Goal: Task Accomplishment & Management: Complete application form

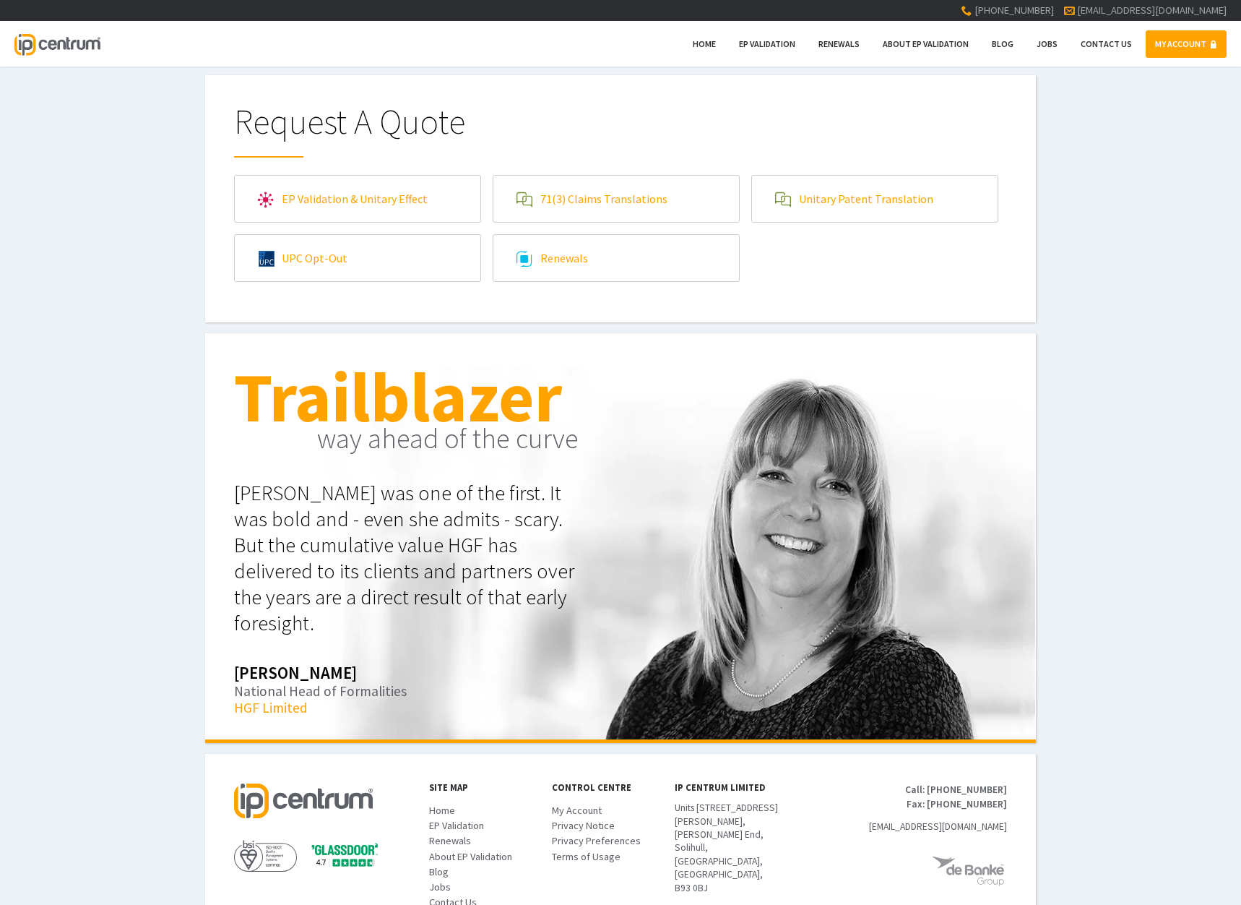
click at [361, 202] on link "EP Validation & Unitary Effect" at bounding box center [358, 199] width 246 height 46
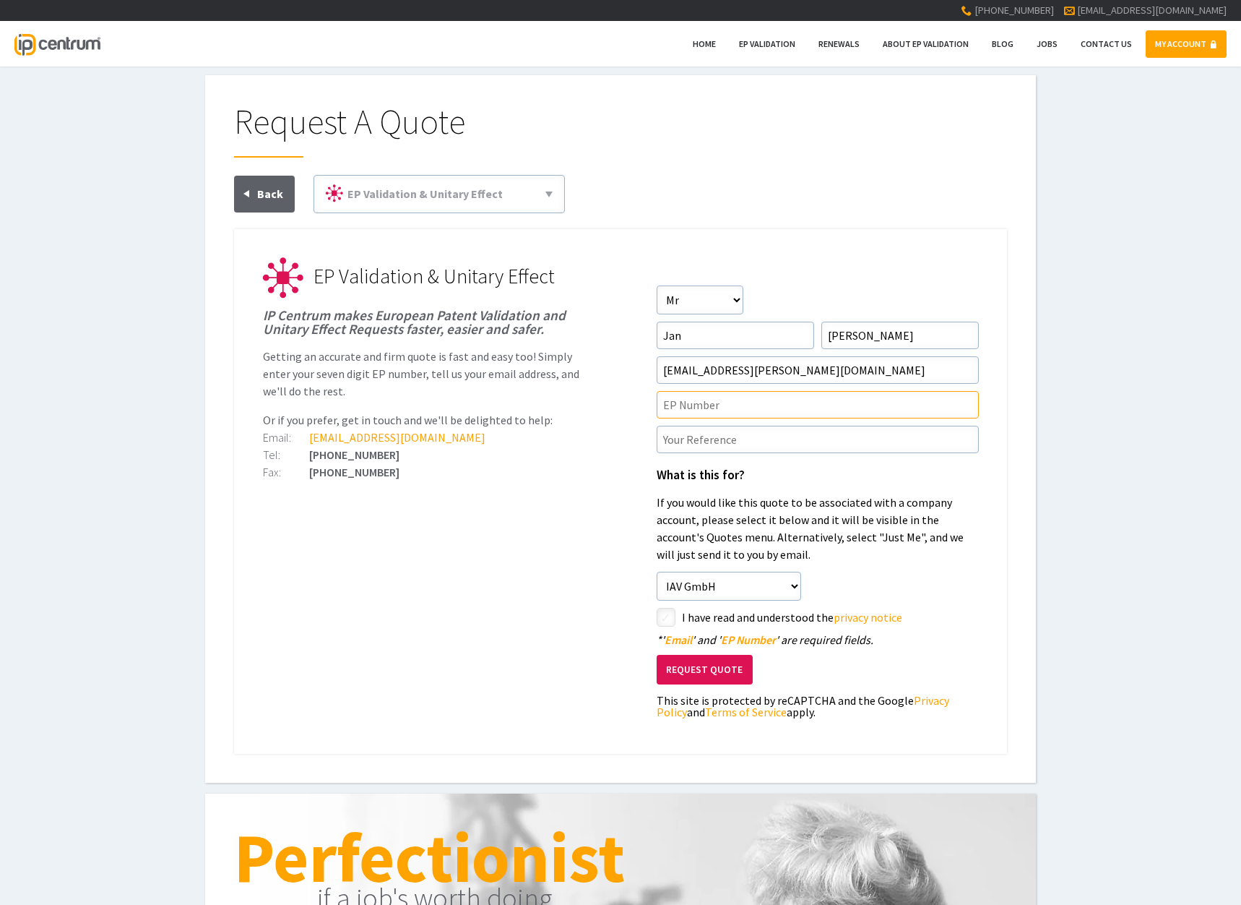
click at [806, 408] on input"] "text" at bounding box center [818, 404] width 322 height 27
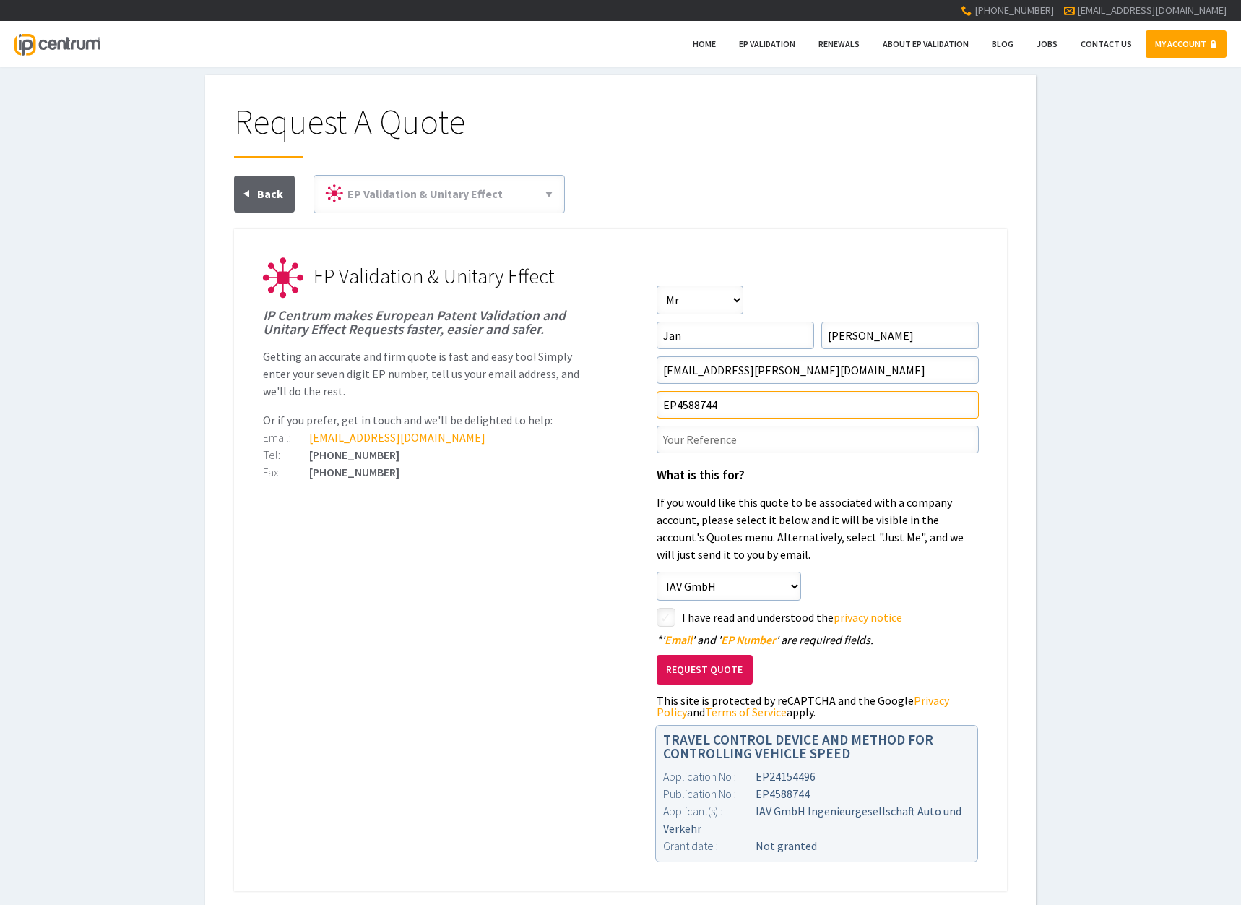
type input"] "EP4588744"
click at [743, 436] on input"] "text" at bounding box center [818, 439] width 322 height 27
type input"] "2023_06_21_050"
click at [667, 611] on input"] "checkbox" at bounding box center [668, 618] width 17 height 17
checkbox input"] "true"
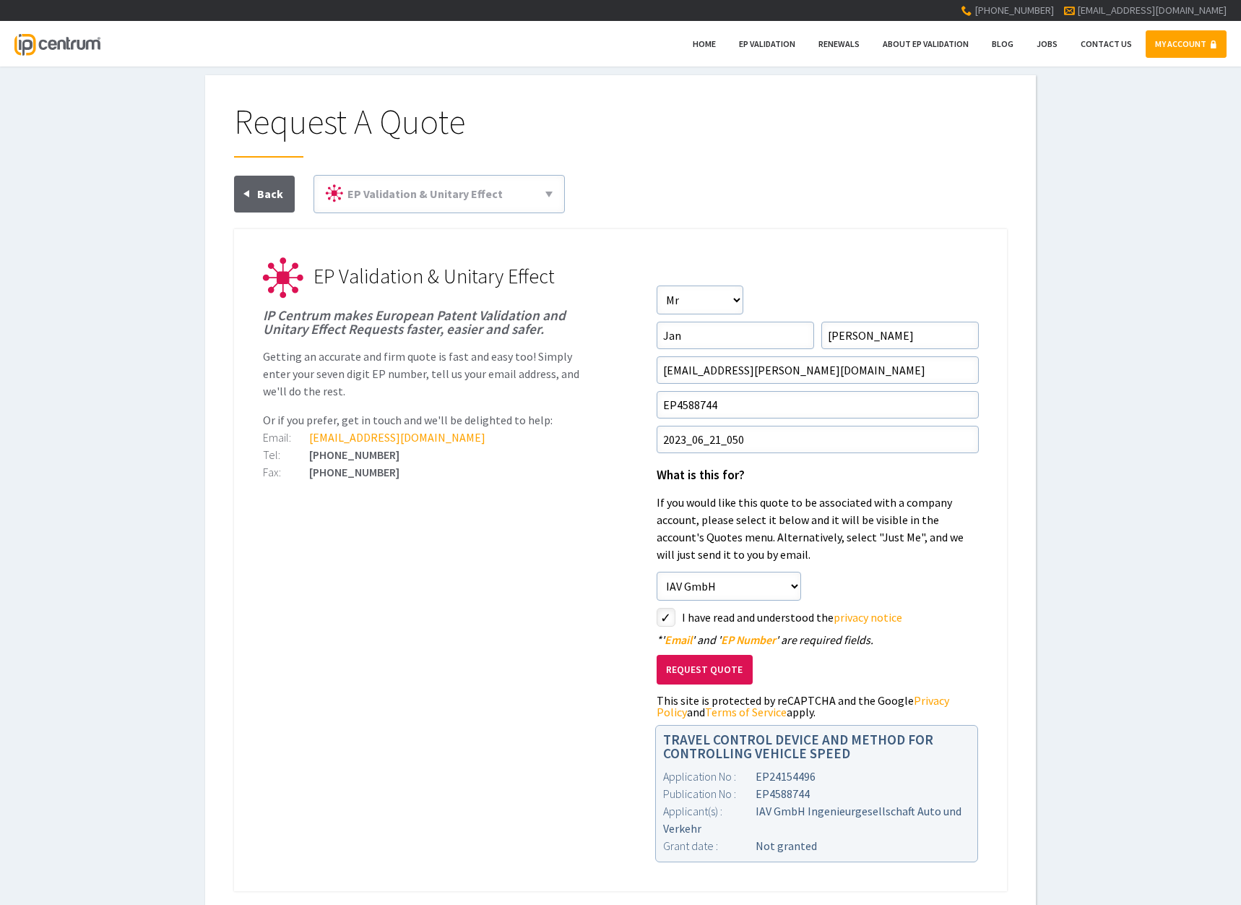
click at [969, 602] on form "Salutation Salutation Mr Mrs Miss Ms Dr Other First Name Jan Surname Wanzek Ema…" at bounding box center [818, 504] width 322 height 439
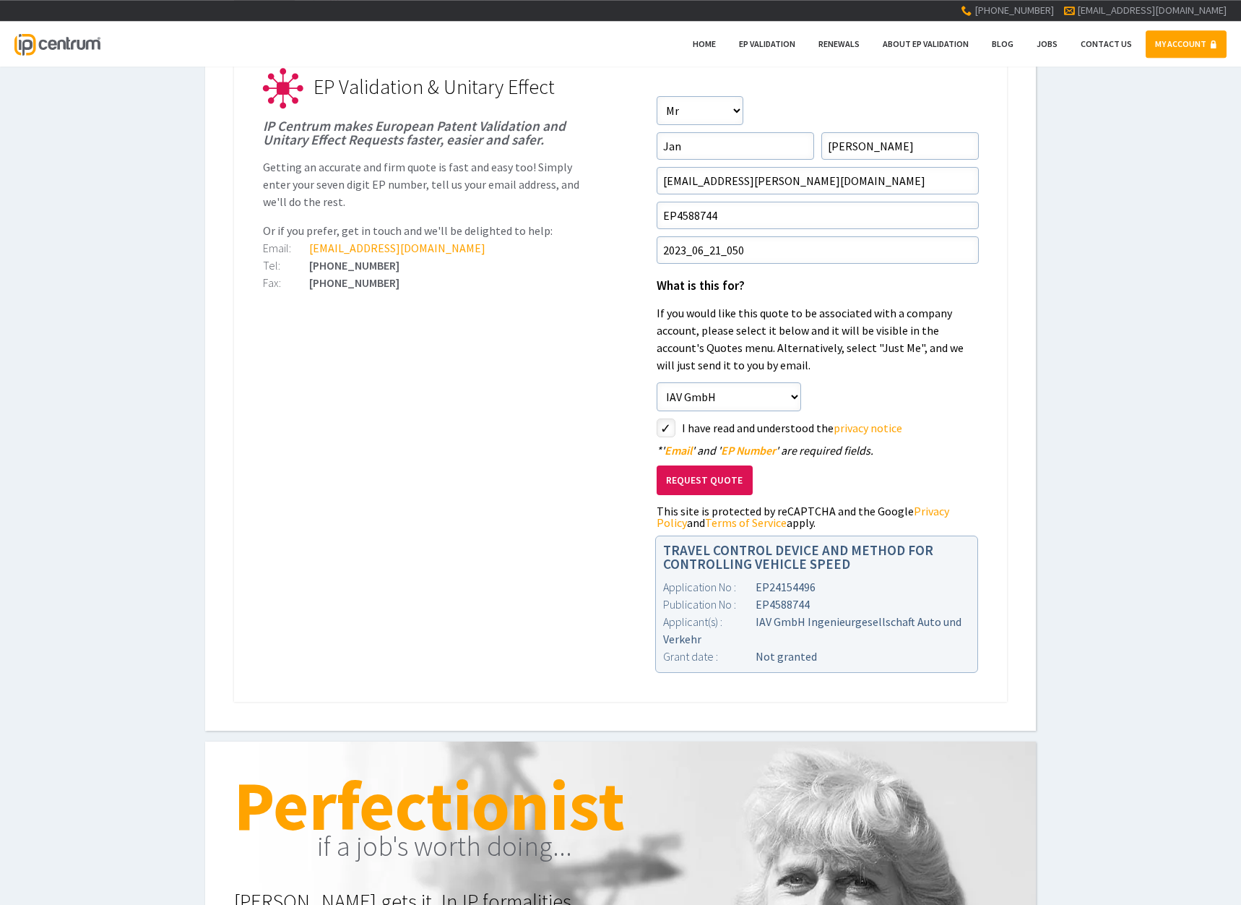
scroll to position [221, 0]
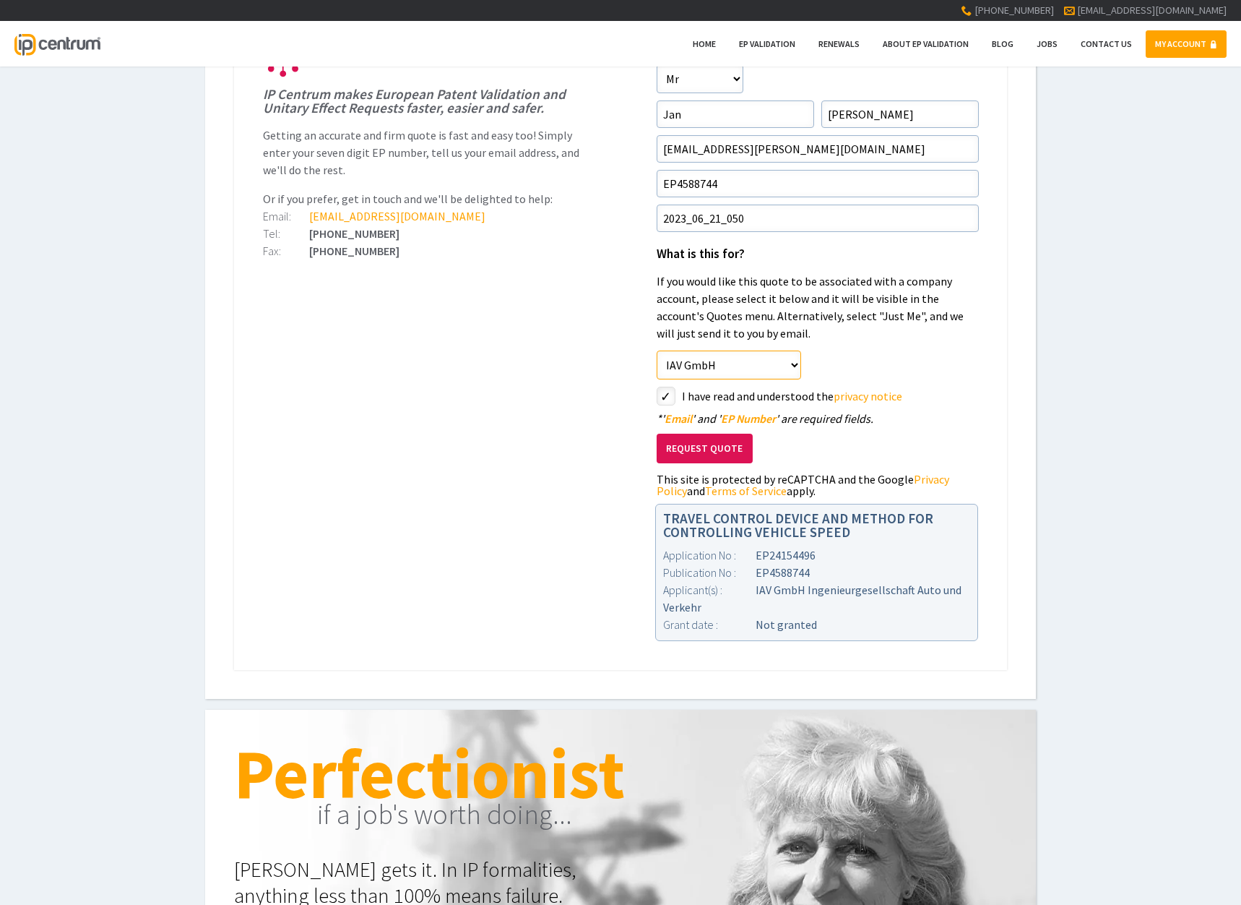
click at [657, 350] on select"] "Just Me IAV GmbH" at bounding box center [729, 364] width 145 height 29
click at [792, 356] on select"] "Just Me IAV GmbH" at bounding box center [729, 364] width 145 height 29
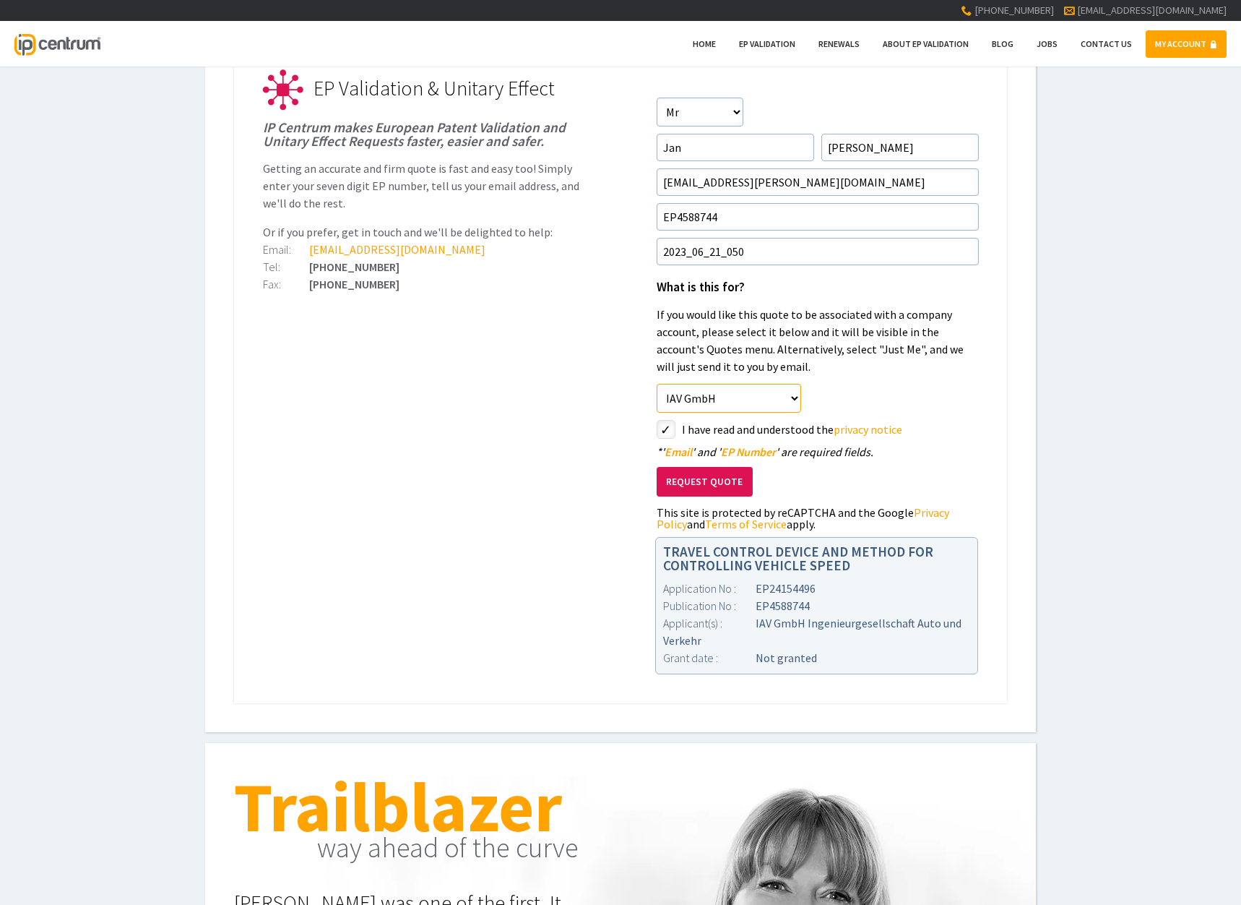
scroll to position [0, 0]
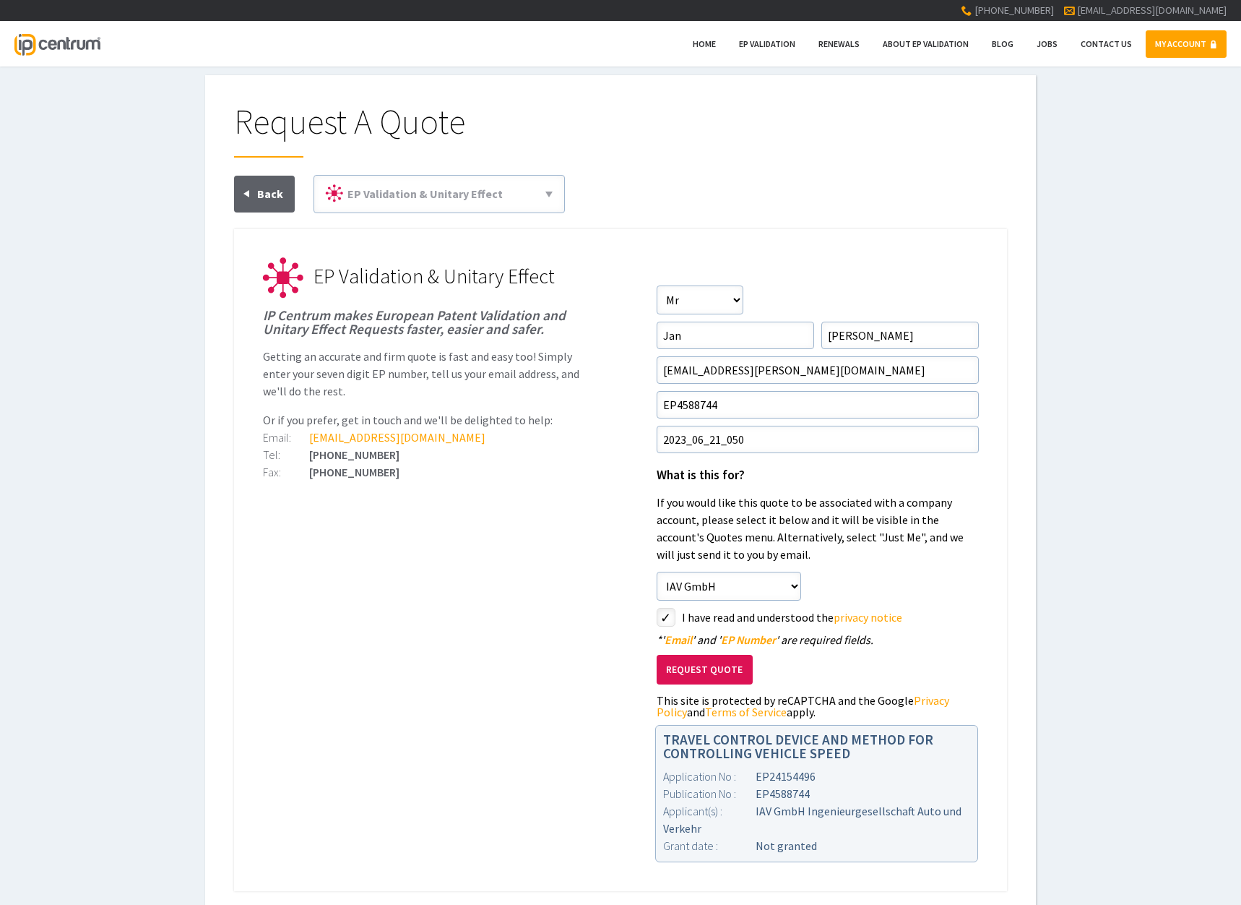
click at [701, 664] on button "Request Quote" at bounding box center [705, 670] width 96 height 30
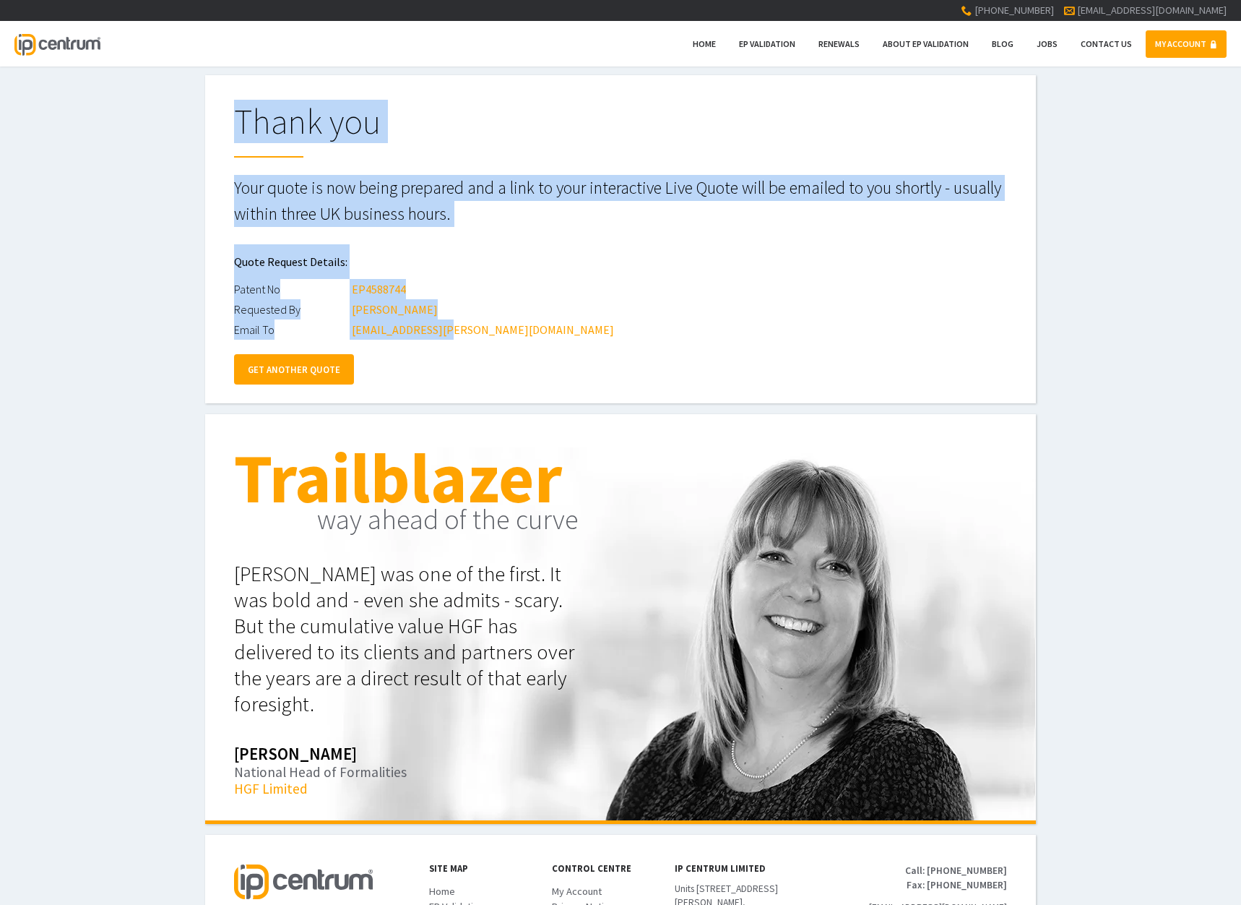
drag, startPoint x: 257, startPoint y: 137, endPoint x: 994, endPoint y: 336, distance: 764.0
click at [994, 336] on html "[PHONE_NUMBER] [EMAIL_ADDRESS][DOMAIN_NAME] MY ACCOUNT Home EP Validation Renew…" at bounding box center [620, 452] width 1241 height 905
click at [561, 214] on p "Your quote is now being prepared and a link to your interactive Live Quote will…" at bounding box center [620, 201] width 773 height 52
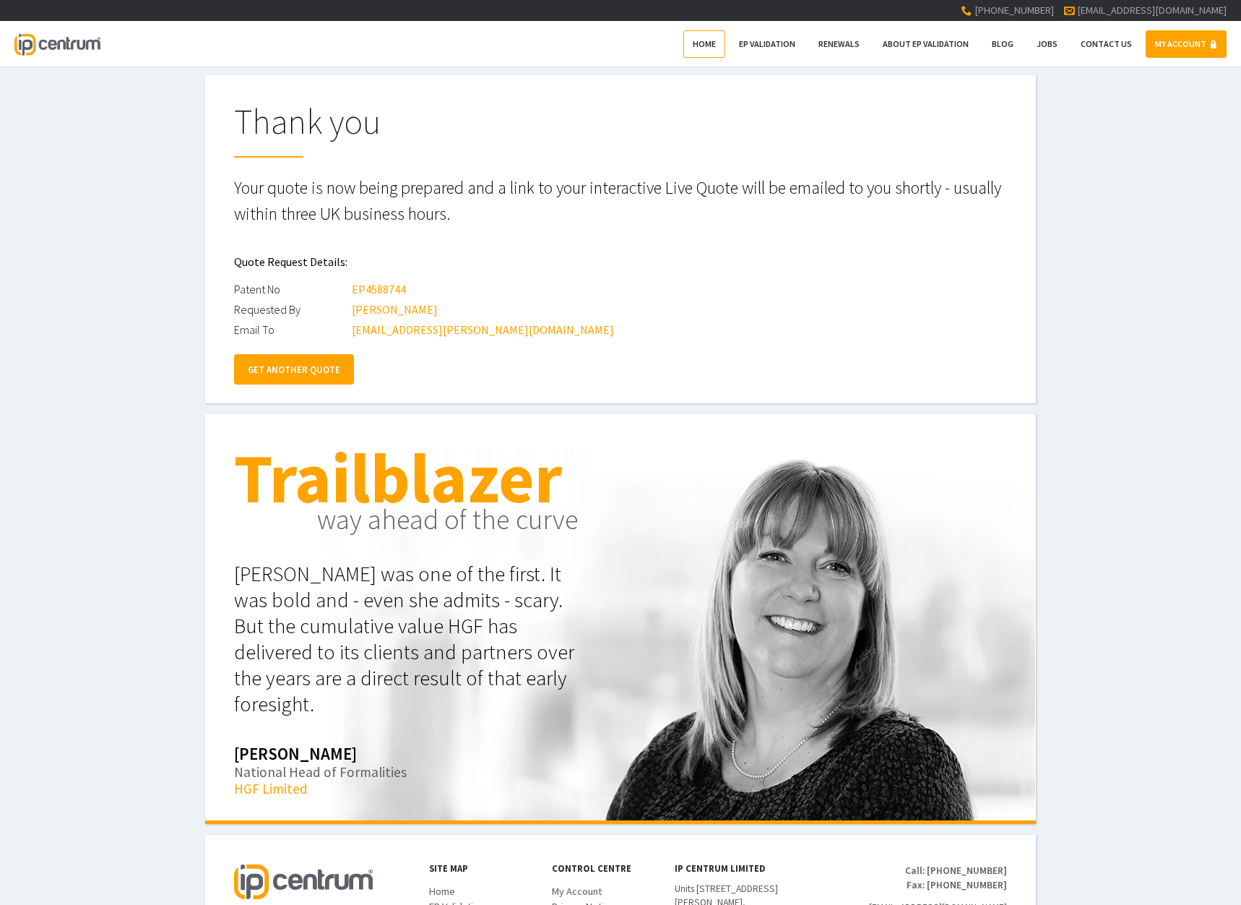
click at [716, 46] on span "Home" at bounding box center [704, 43] width 23 height 11
